Goal: Transaction & Acquisition: Purchase product/service

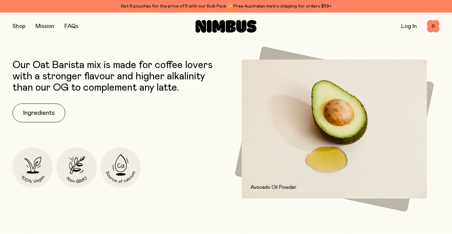
scroll to position [259, 0]
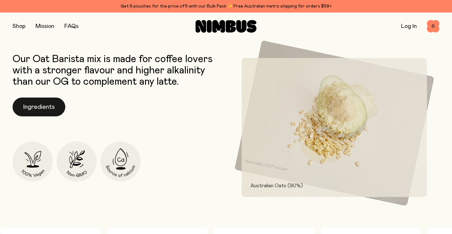
click at [40, 112] on button "Ingredients" at bounding box center [39, 107] width 53 height 19
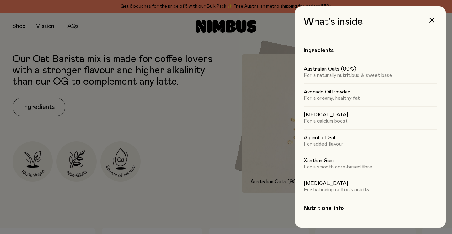
scroll to position [0, 0]
click at [434, 20] on icon "button" at bounding box center [431, 20] width 5 height 5
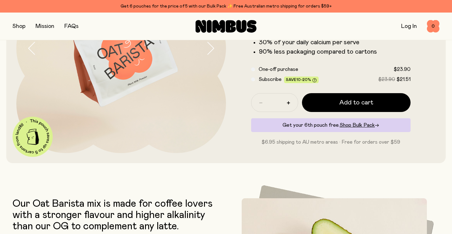
scroll to position [114, 0]
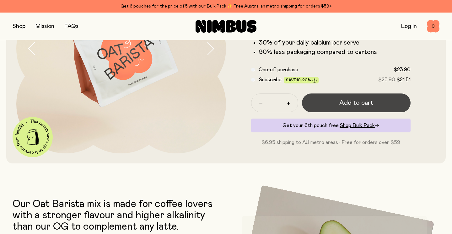
click at [378, 102] on button "Add to cart" at bounding box center [356, 103] width 109 height 19
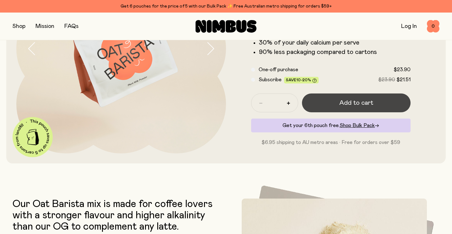
scroll to position [0, 0]
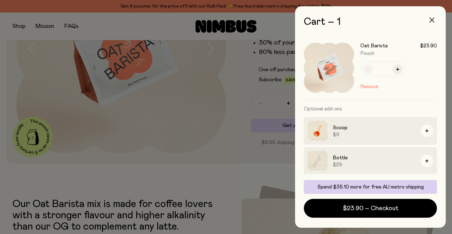
click at [432, 17] on button "button" at bounding box center [431, 20] width 15 height 15
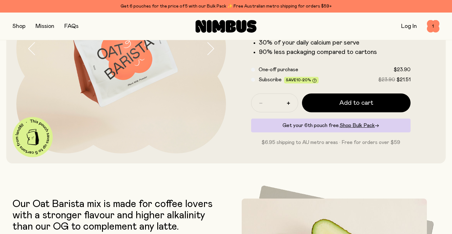
click at [20, 26] on button "button" at bounding box center [19, 26] width 13 height 9
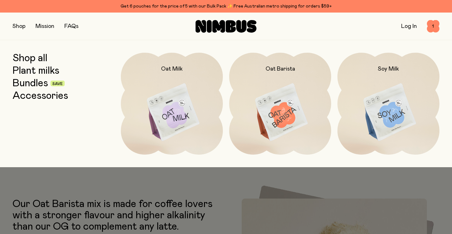
click at [230, 199] on div at bounding box center [226, 117] width 452 height 234
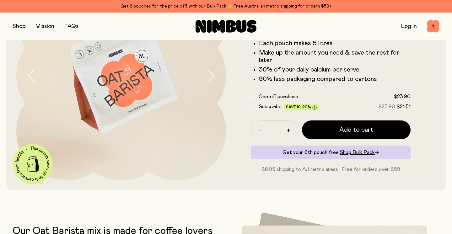
scroll to position [84, 0]
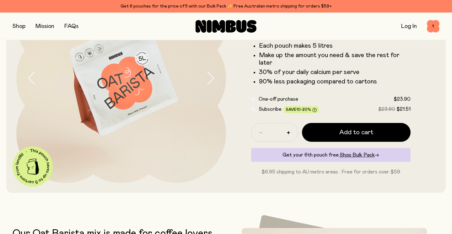
click at [20, 25] on button "button" at bounding box center [19, 26] width 13 height 9
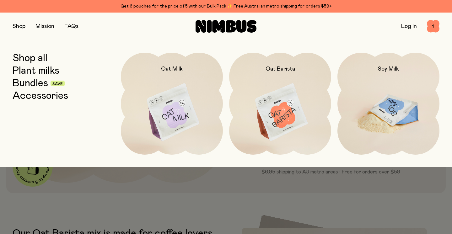
click at [390, 109] on img at bounding box center [389, 113] width 102 height 120
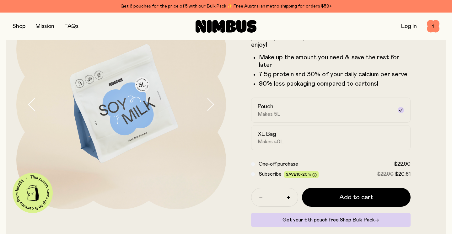
scroll to position [58, 0]
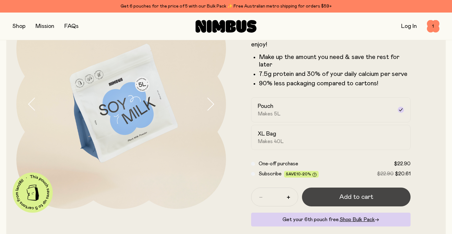
click at [357, 198] on span "Add to cart" at bounding box center [356, 197] width 34 height 9
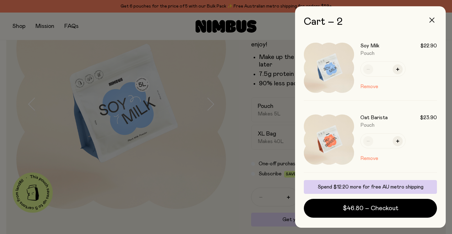
click at [430, 17] on button "button" at bounding box center [431, 20] width 15 height 15
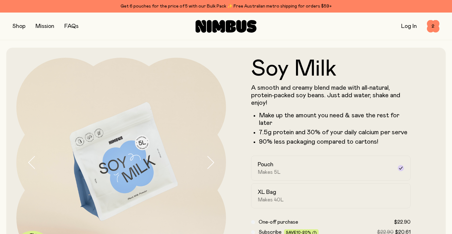
click at [20, 27] on button "button" at bounding box center [19, 26] width 13 height 9
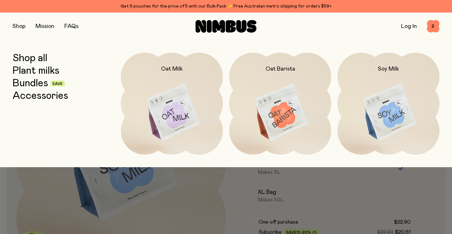
click at [34, 58] on link "Shop all" at bounding box center [30, 58] width 35 height 11
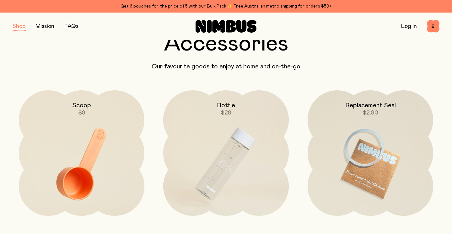
scroll to position [910, 0]
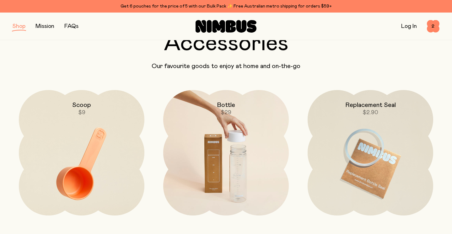
click at [237, 163] on img at bounding box center [226, 164] width 126 height 148
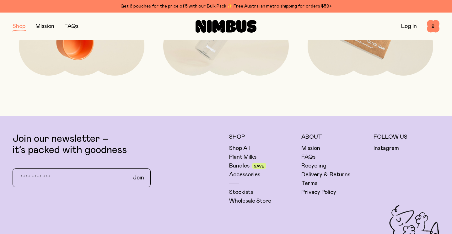
scroll to position [1050, 0]
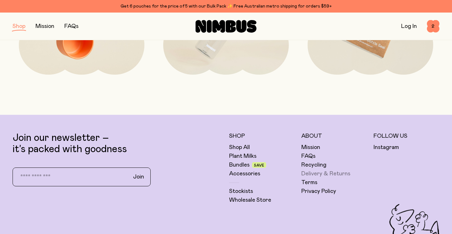
click at [314, 173] on link "Delivery & Returns" at bounding box center [325, 174] width 49 height 8
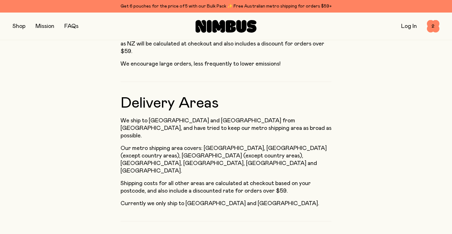
scroll to position [232, 0]
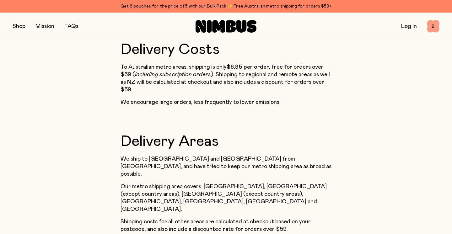
click at [434, 24] on span "2" at bounding box center [433, 26] width 13 height 13
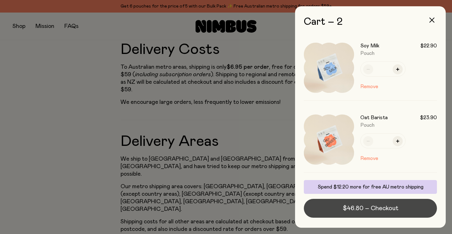
click at [369, 210] on span "$46.80 – Checkout" at bounding box center [371, 208] width 56 height 9
